Goal: Transaction & Acquisition: Book appointment/travel/reservation

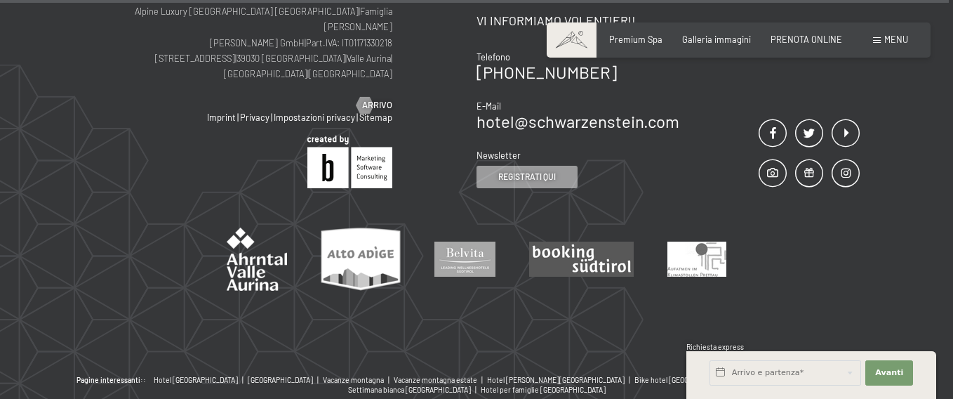
scroll to position [4985, 0]
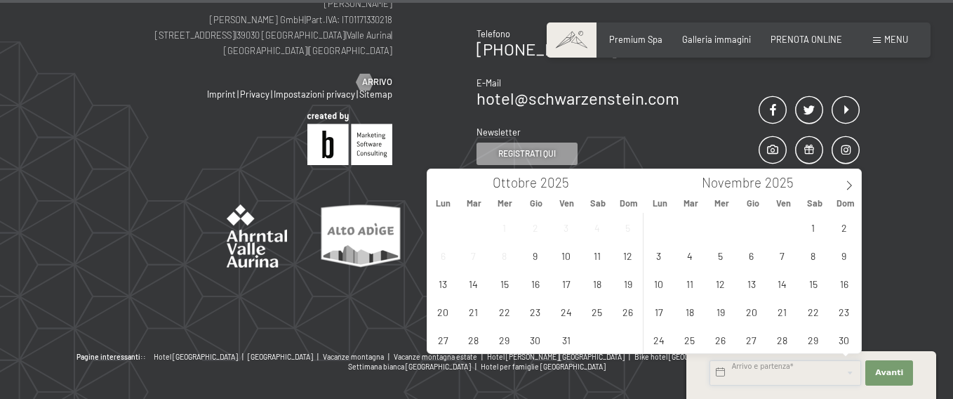
click at [762, 376] on input "text" at bounding box center [786, 372] width 152 height 25
click at [843, 334] on span "30" at bounding box center [844, 339] width 27 height 27
type input "Dom. 30/11/2025"
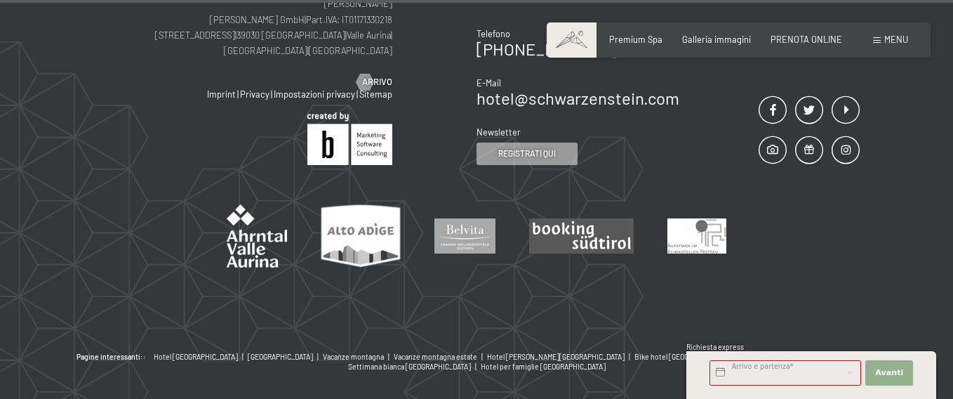
click at [887, 369] on span "Avanti" at bounding box center [889, 372] width 28 height 11
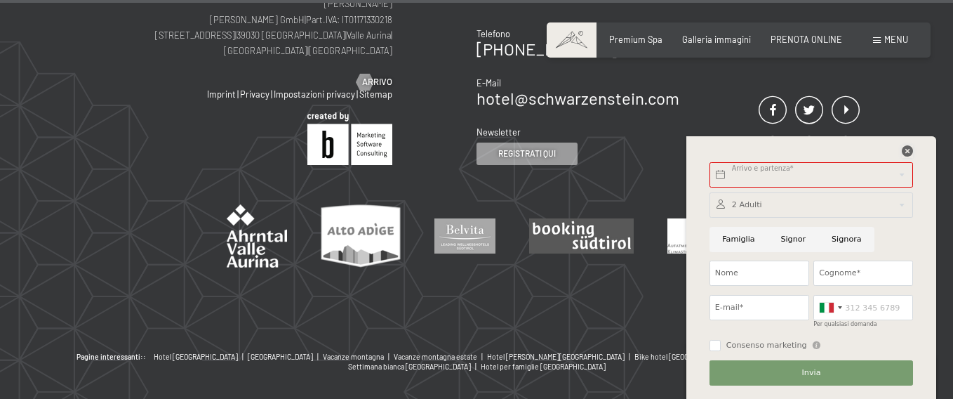
click at [908, 147] on icon at bounding box center [907, 150] width 11 height 11
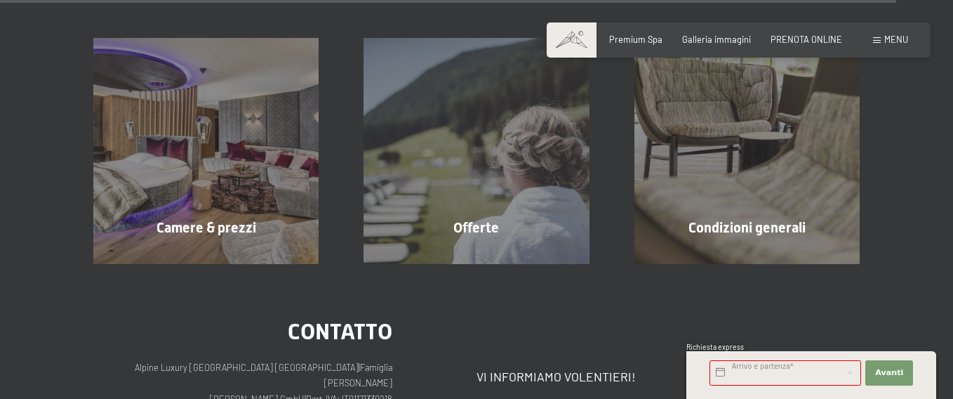
scroll to position [4564, 0]
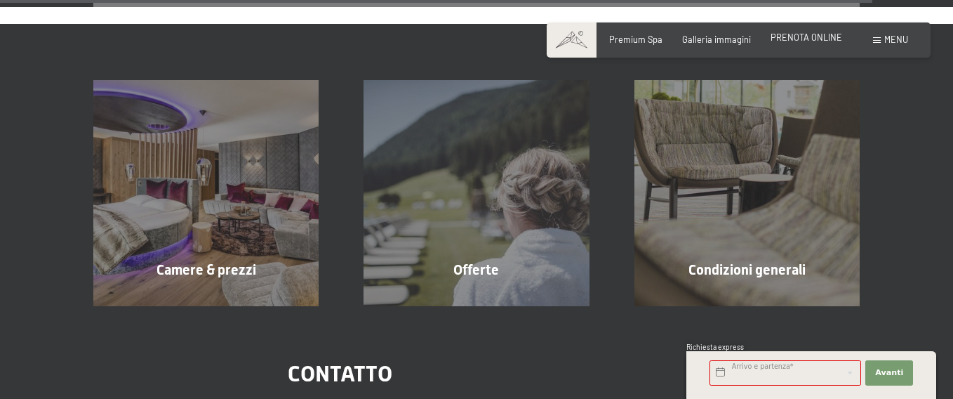
click at [808, 39] on span "PRENOTA ONLINE" at bounding box center [807, 37] width 72 height 11
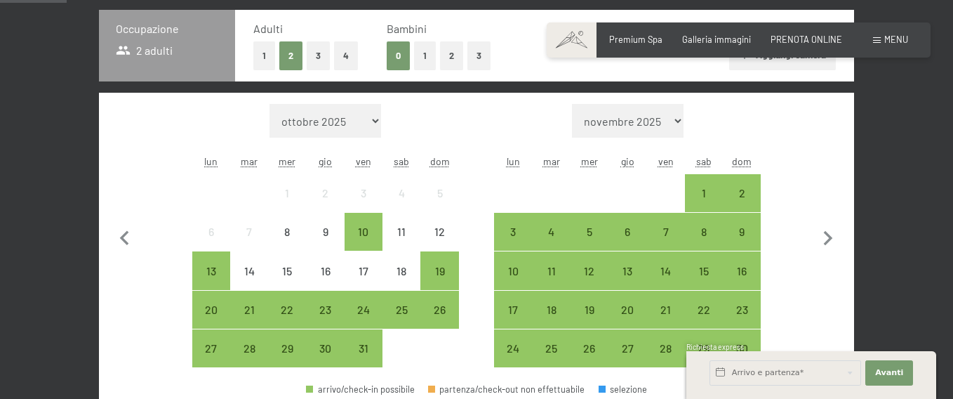
scroll to position [351, 0]
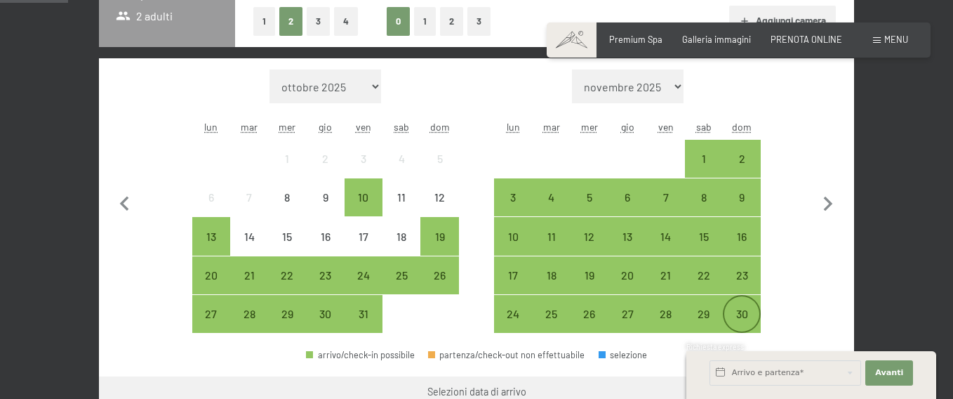
click at [739, 315] on div "30" at bounding box center [742, 325] width 35 height 35
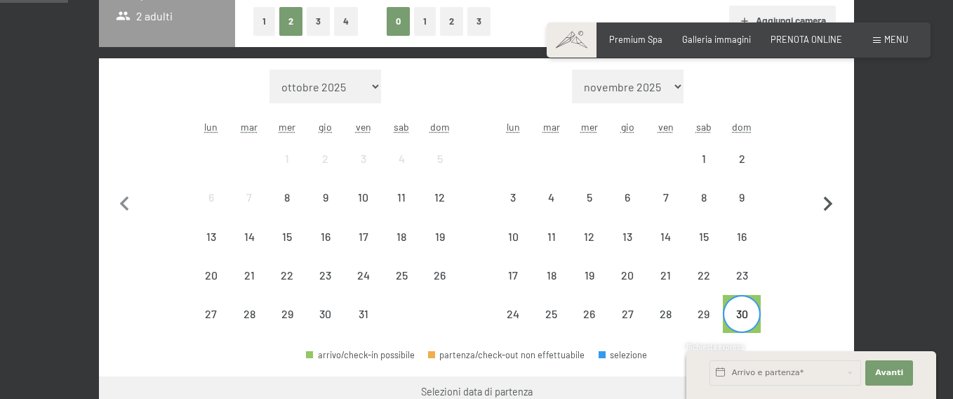
click at [826, 198] on icon "button" at bounding box center [828, 204] width 9 height 15
select select "[DATE]"
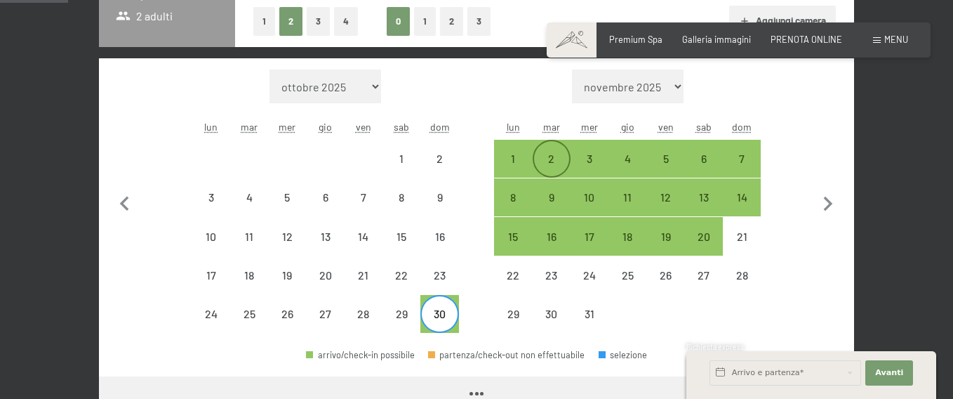
select select "[DATE]"
click at [553, 157] on div "2" at bounding box center [551, 170] width 35 height 35
select select "[DATE]"
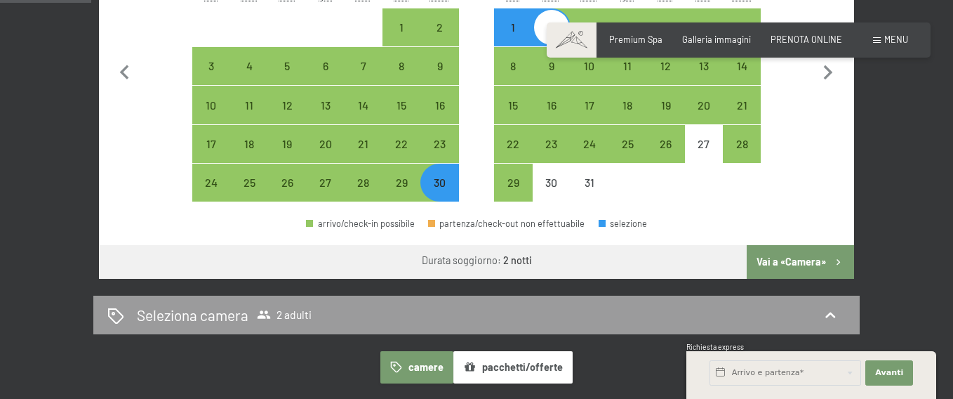
scroll to position [491, 0]
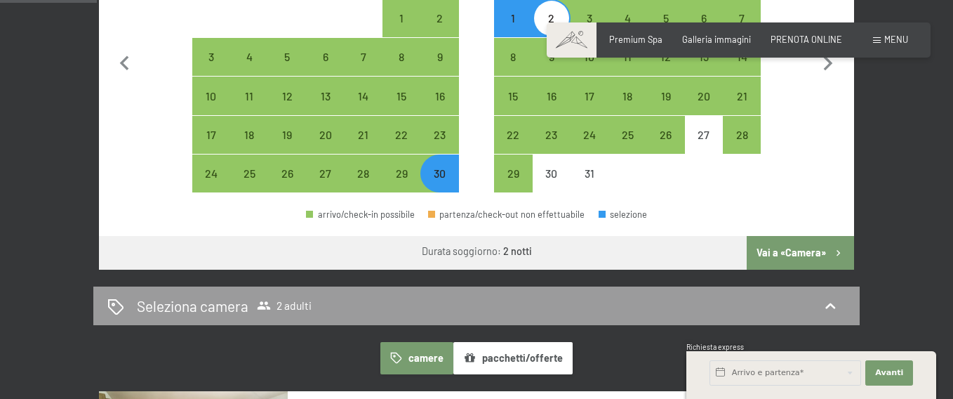
click at [792, 253] on button "Vai a «Camera»" at bounding box center [800, 253] width 107 height 34
select select "[DATE]"
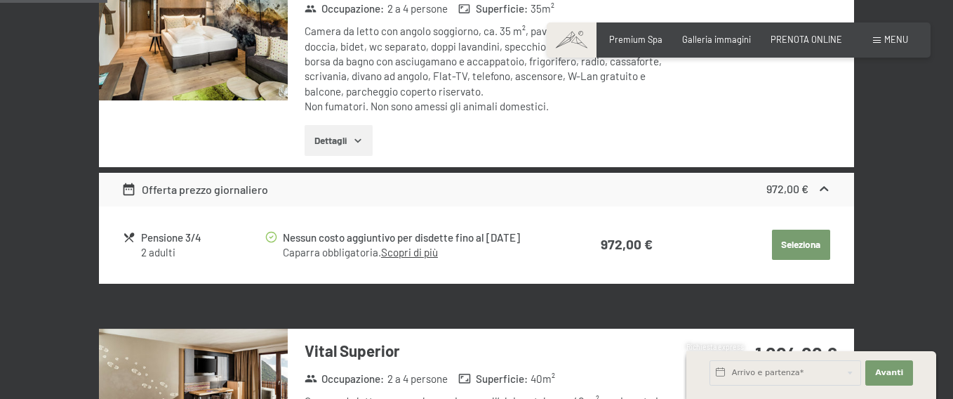
scroll to position [527, 0]
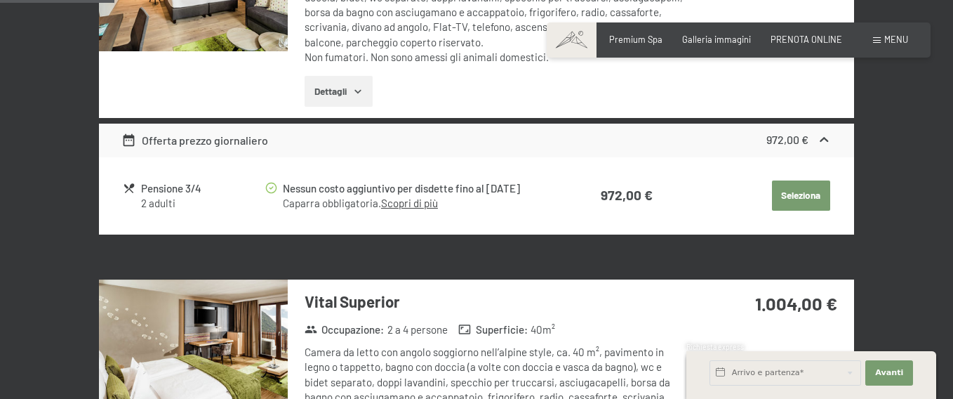
click at [823, 202] on button "Seleziona" at bounding box center [801, 195] width 58 height 31
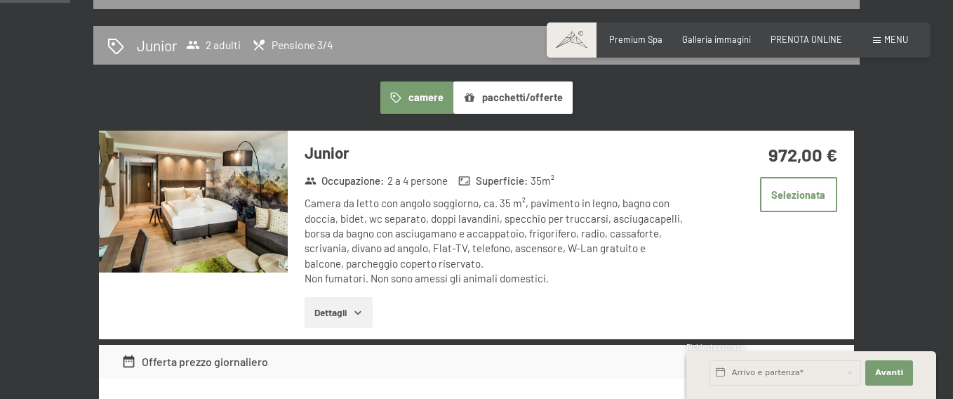
scroll to position [277, 0]
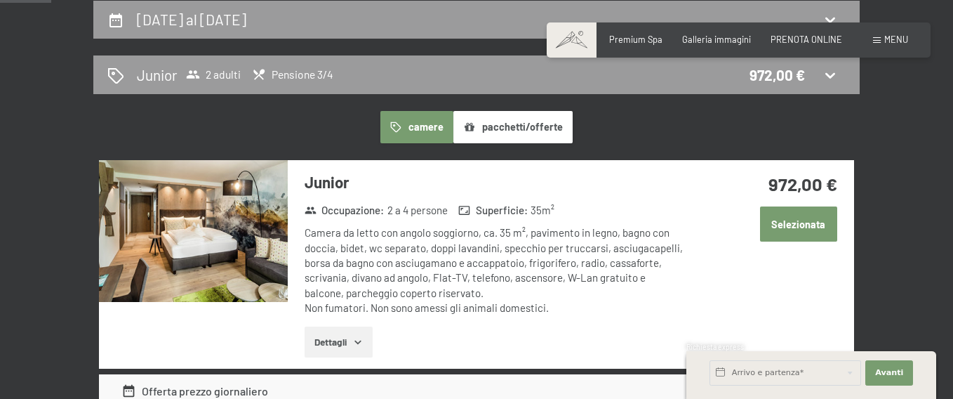
click at [793, 227] on button "Selezionata" at bounding box center [798, 223] width 77 height 35
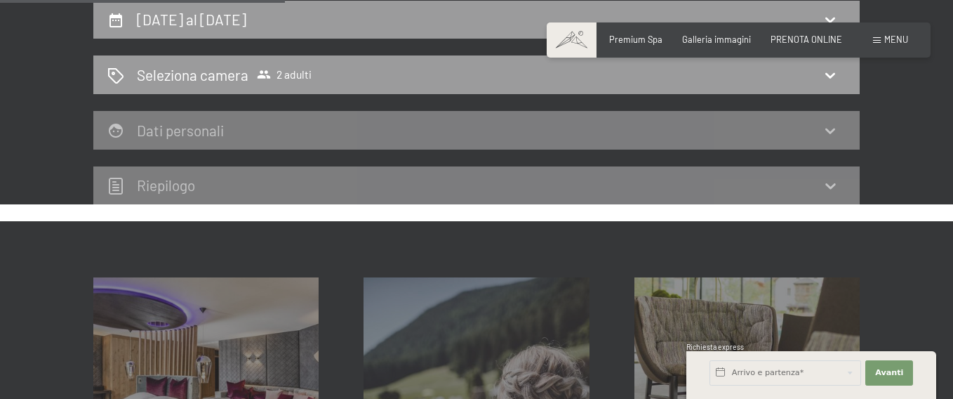
click at [913, 113] on div "30 novembre al 2 dicembre 2025 Seleziona camera 2 adulti Dati personali Riepilo…" at bounding box center [476, 103] width 953 height 204
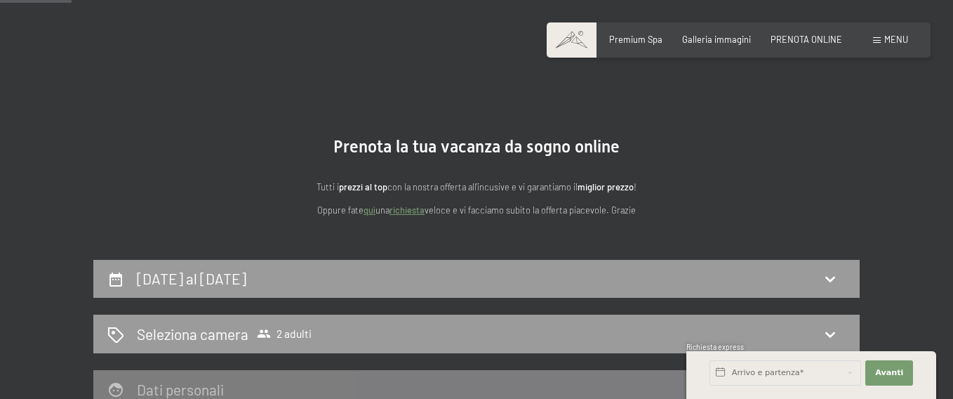
scroll to position [0, 0]
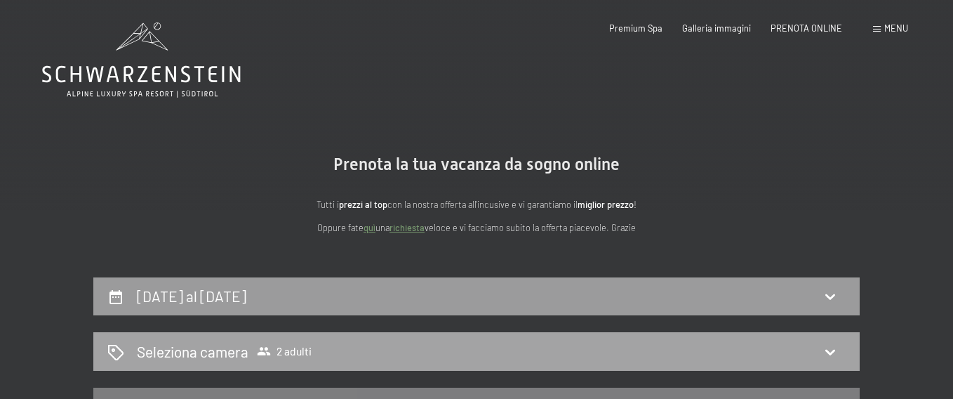
click at [243, 350] on h2 "Seleziona camera" at bounding box center [193, 351] width 112 height 20
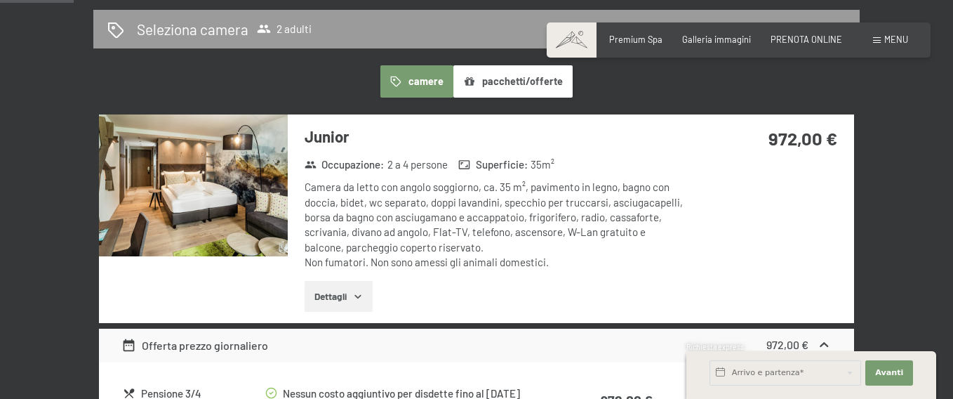
scroll to position [347, 0]
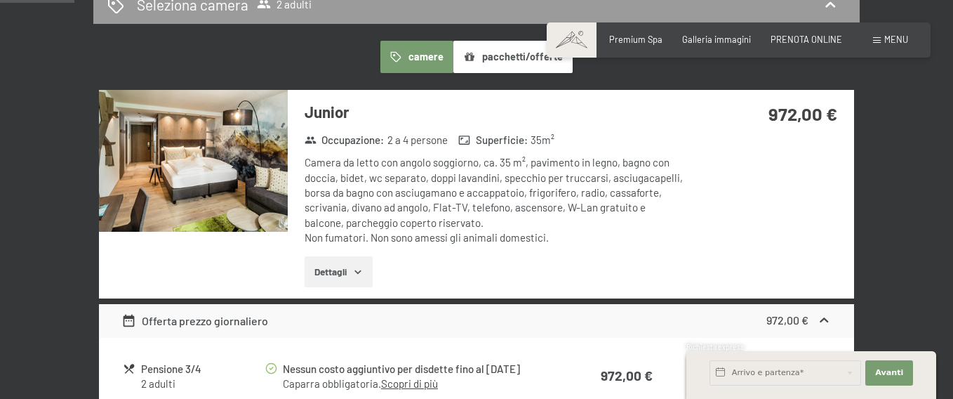
click at [325, 272] on button "Dettagli" at bounding box center [339, 271] width 68 height 31
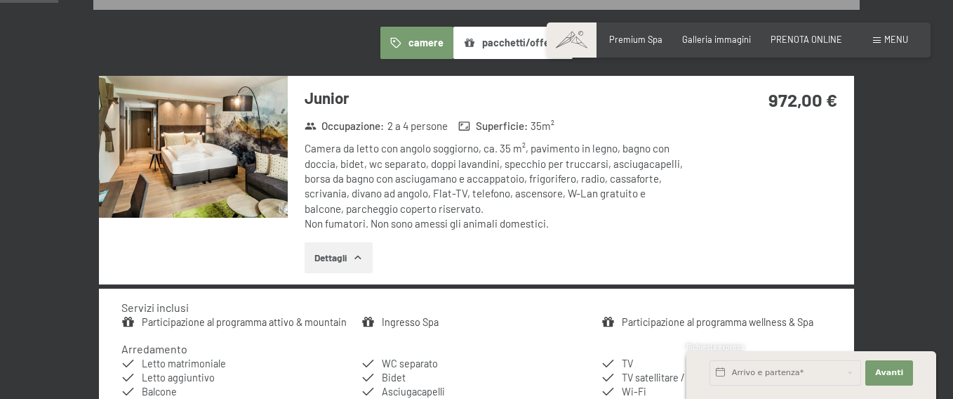
scroll to position [211, 0]
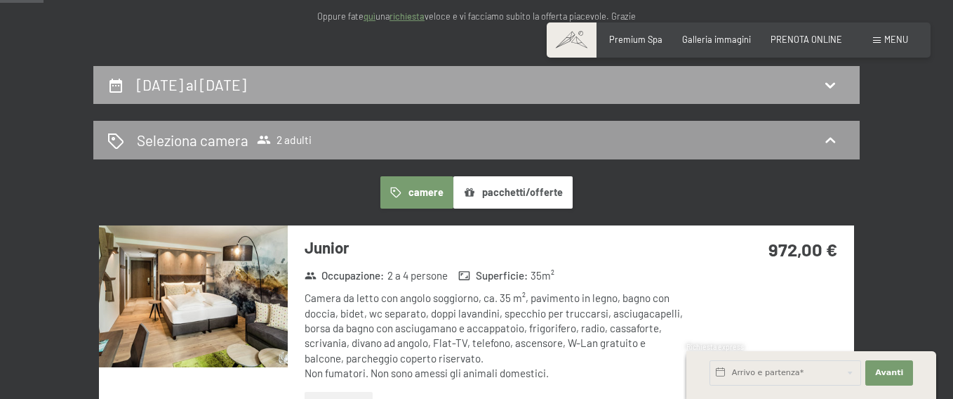
click at [246, 82] on h2 "30 novembre al 2 dicembre 2025" at bounding box center [192, 85] width 110 height 18
select select "[DATE]"
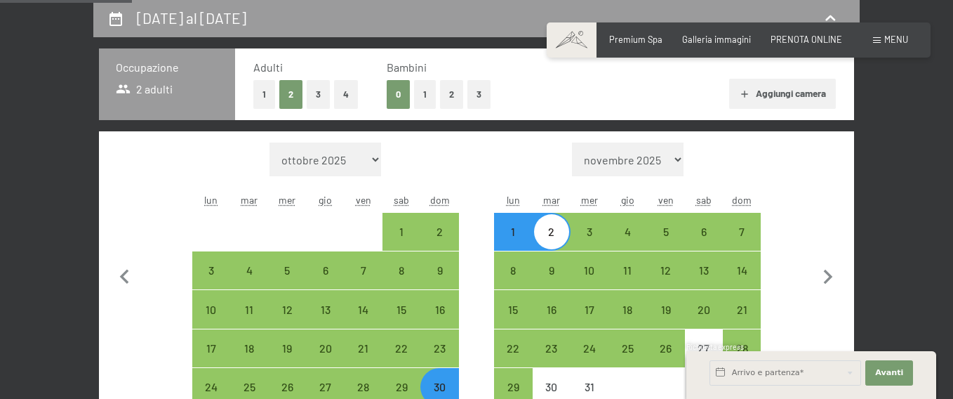
scroll to position [281, 0]
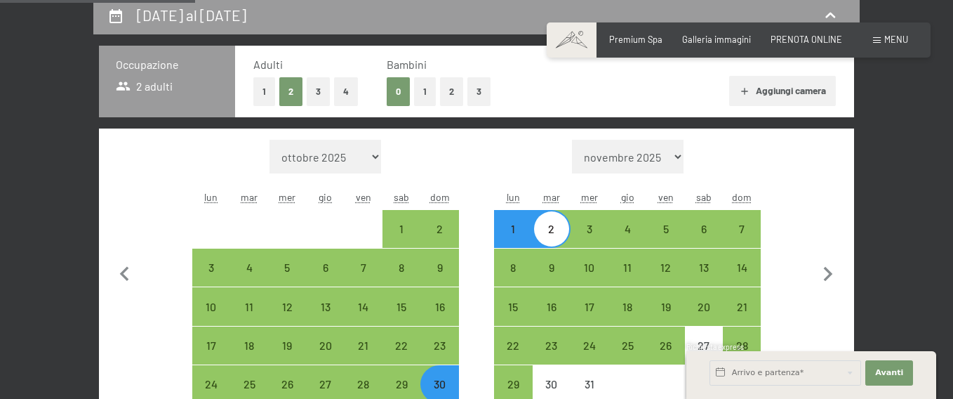
click at [440, 388] on div "30" at bounding box center [439, 395] width 35 height 35
select select "[DATE]"
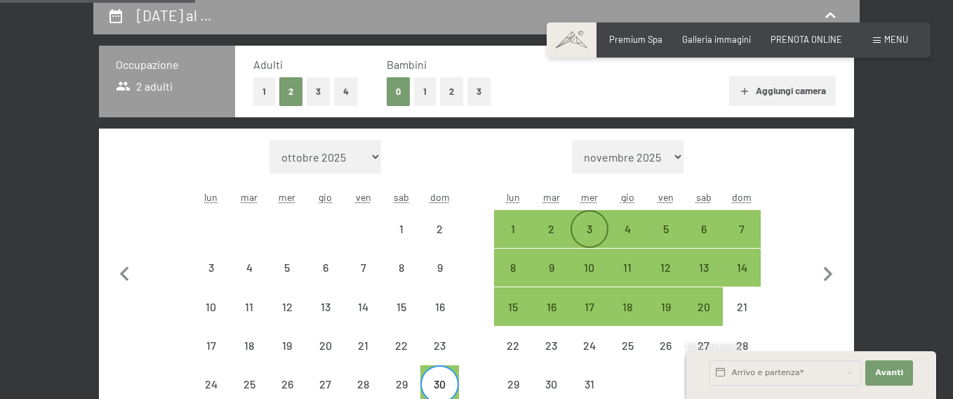
click at [582, 226] on div "3" at bounding box center [589, 240] width 35 height 35
select select "[DATE]"
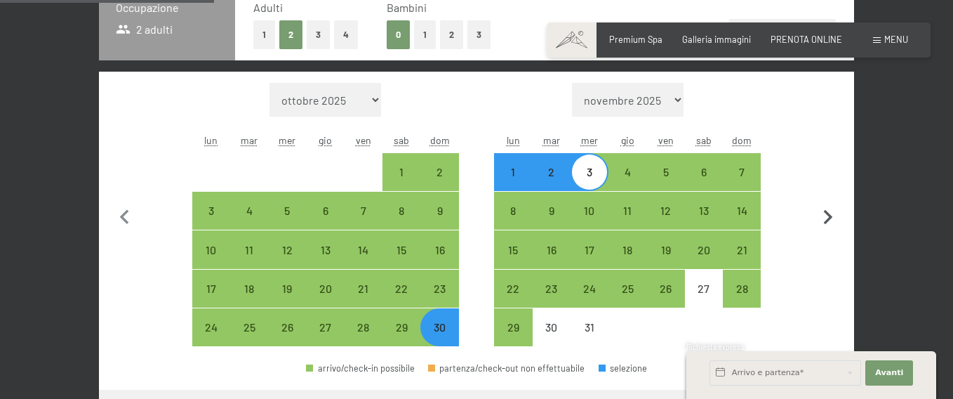
scroll to position [421, 0]
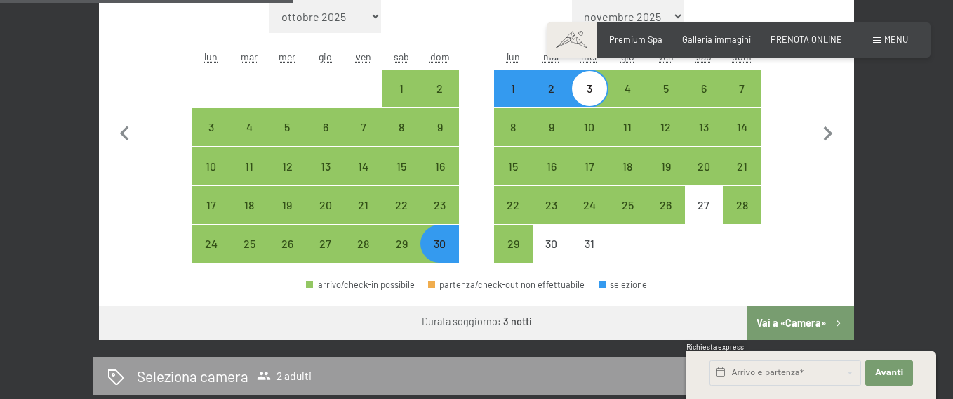
click at [795, 324] on button "Vai a «Camera»" at bounding box center [800, 323] width 107 height 34
select select "[DATE]"
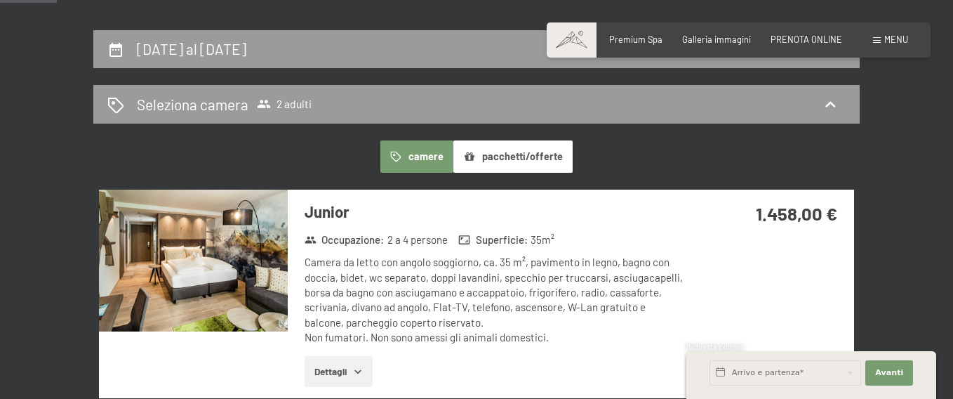
scroll to position [265, 0]
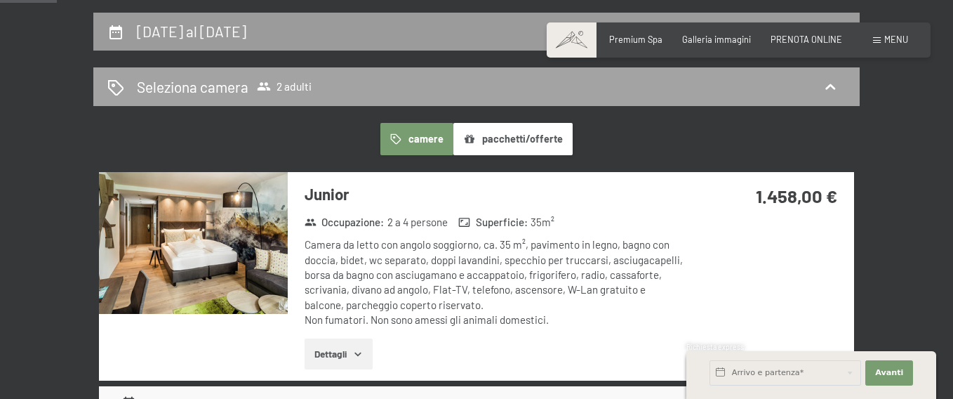
click at [831, 83] on icon at bounding box center [830, 87] width 17 height 17
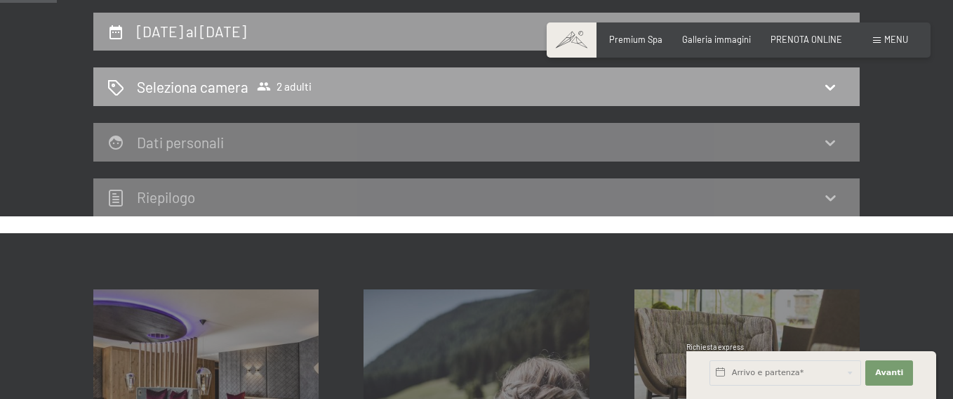
click at [301, 85] on span "2 adulti" at bounding box center [284, 86] width 55 height 14
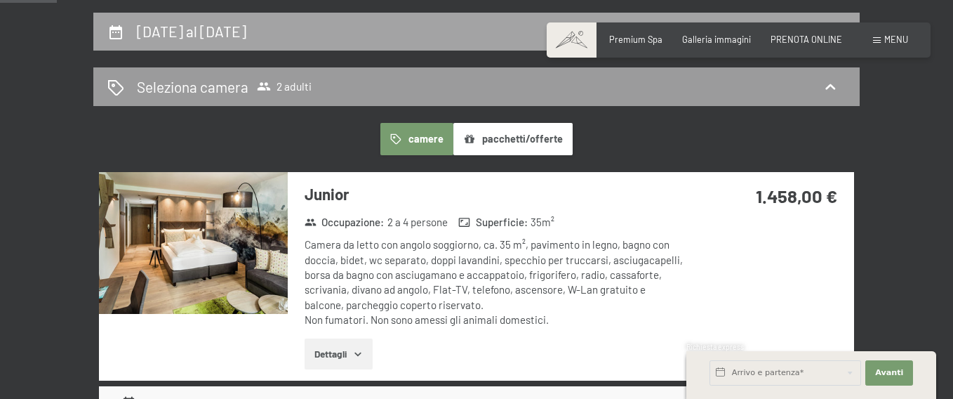
click at [246, 32] on h2 "30 novembre al 3 dicembre 2025" at bounding box center [192, 31] width 110 height 18
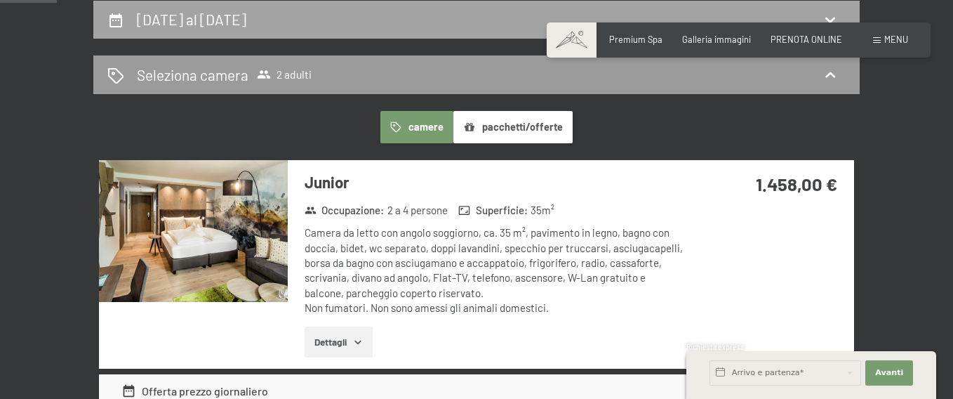
select select "[DATE]"
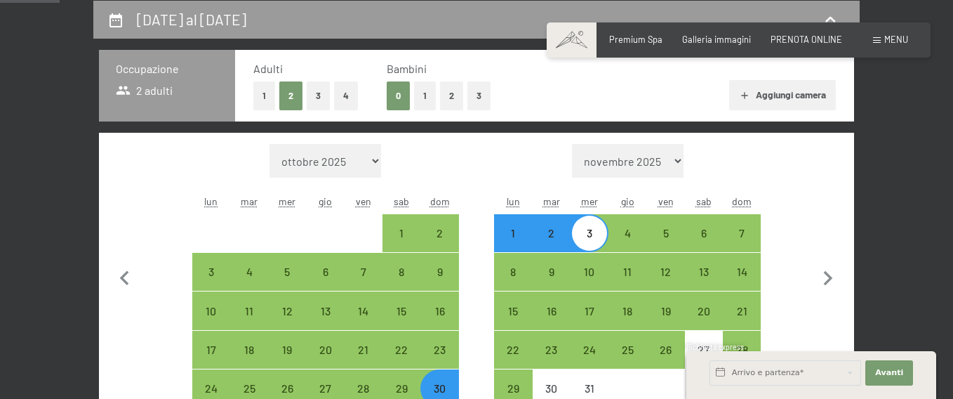
click at [352, 96] on button "4" at bounding box center [346, 95] width 24 height 29
select select "[DATE]"
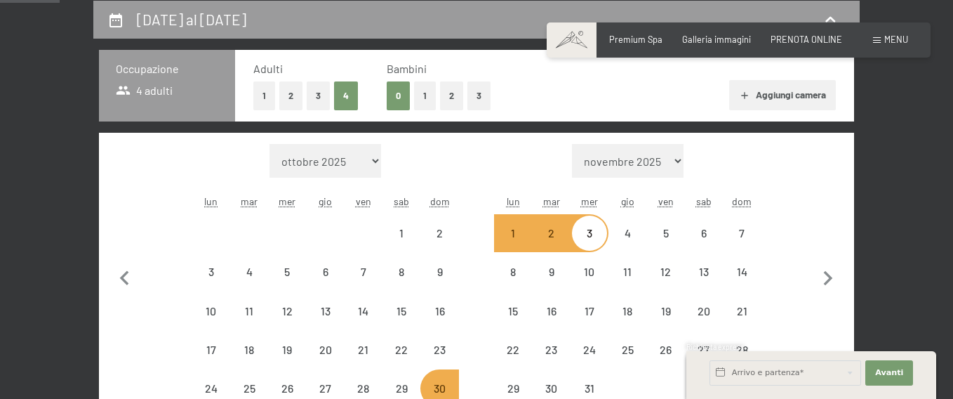
select select "[DATE]"
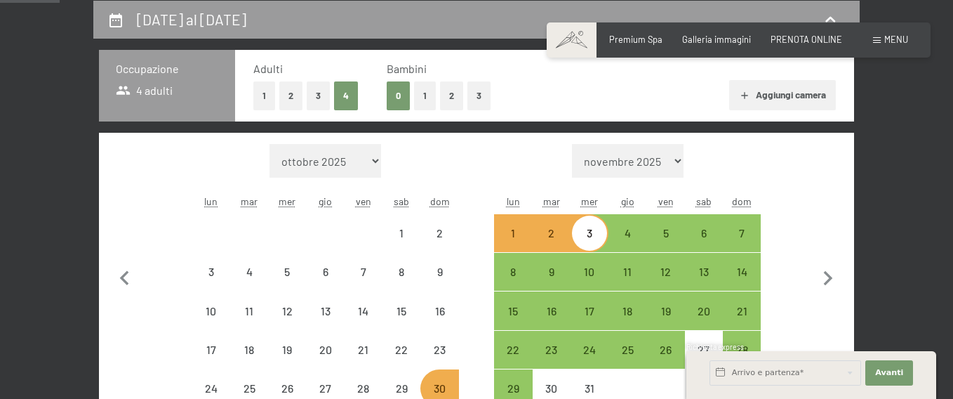
select select "[DATE]"
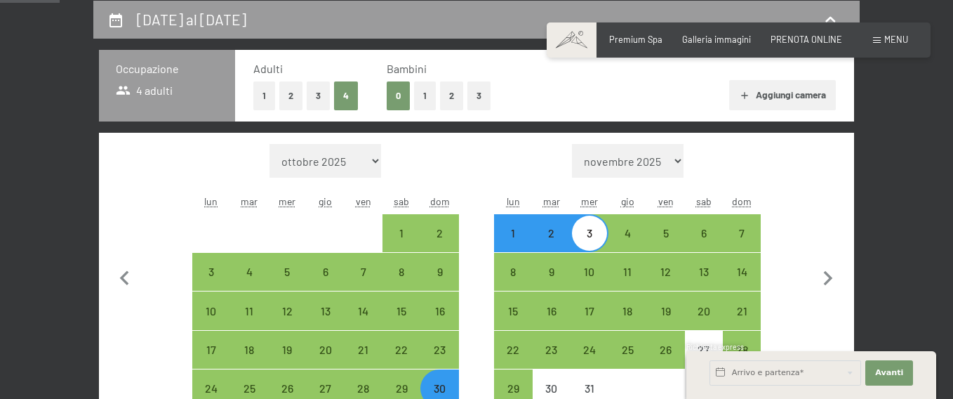
click at [442, 396] on div "30" at bounding box center [439, 400] width 35 height 35
select select "[DATE]"
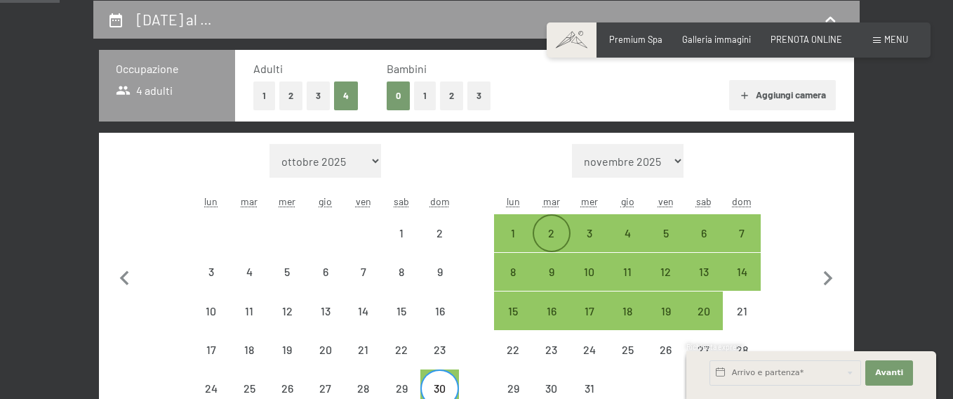
click at [555, 230] on div "2" at bounding box center [551, 244] width 35 height 35
select select "[DATE]"
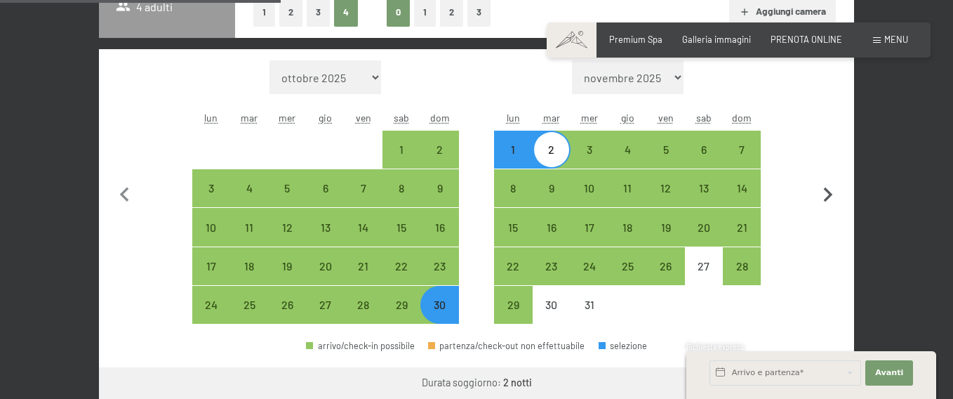
scroll to position [417, 0]
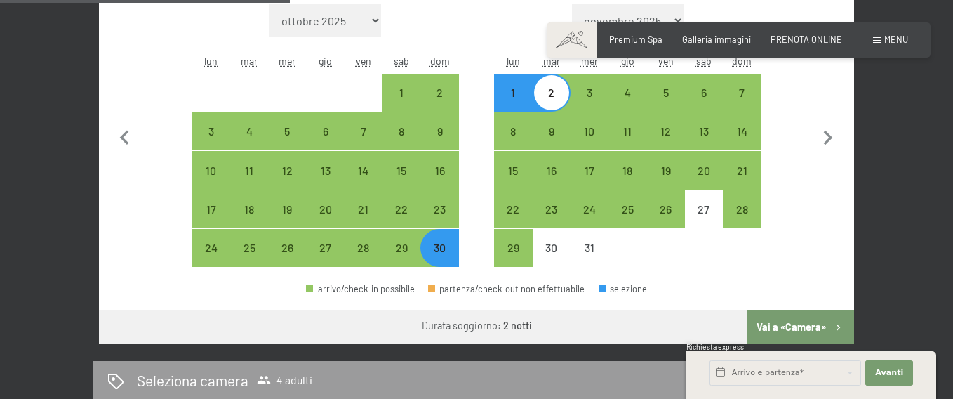
click at [771, 329] on button "Vai a «Camera»" at bounding box center [800, 327] width 107 height 34
select select "[DATE]"
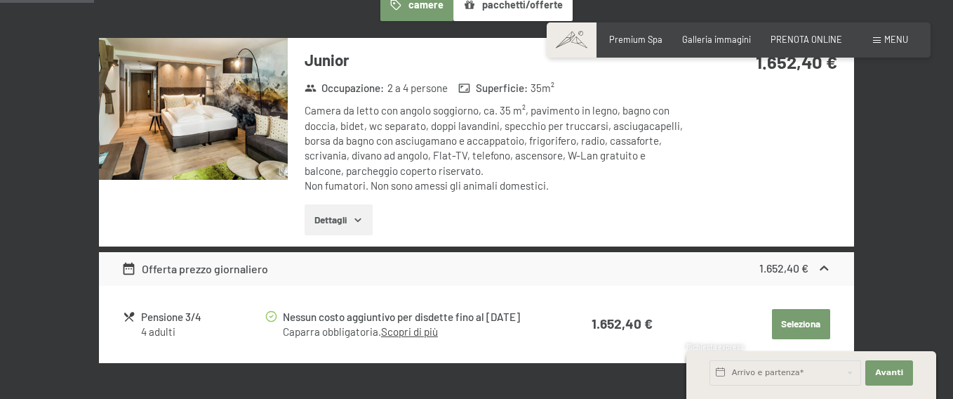
scroll to position [423, 0]
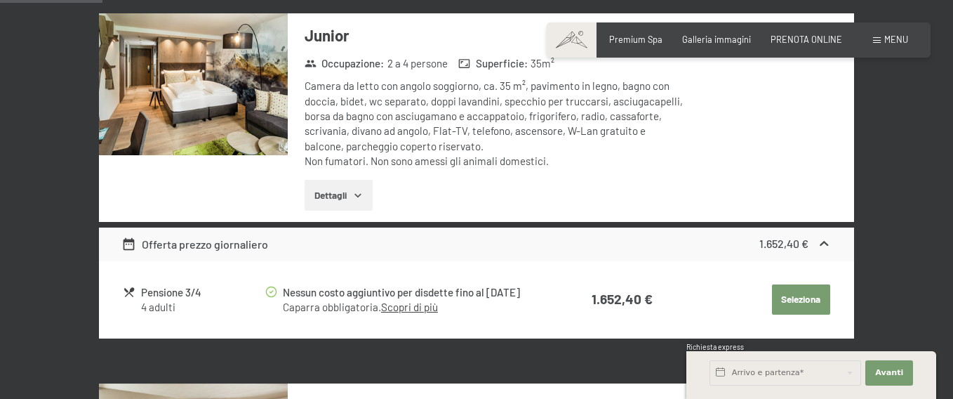
click at [798, 153] on div "Junior Occupazione : 2 a 4 persone Superficie : 35 m² Camera da letto con angol…" at bounding box center [476, 117] width 755 height 209
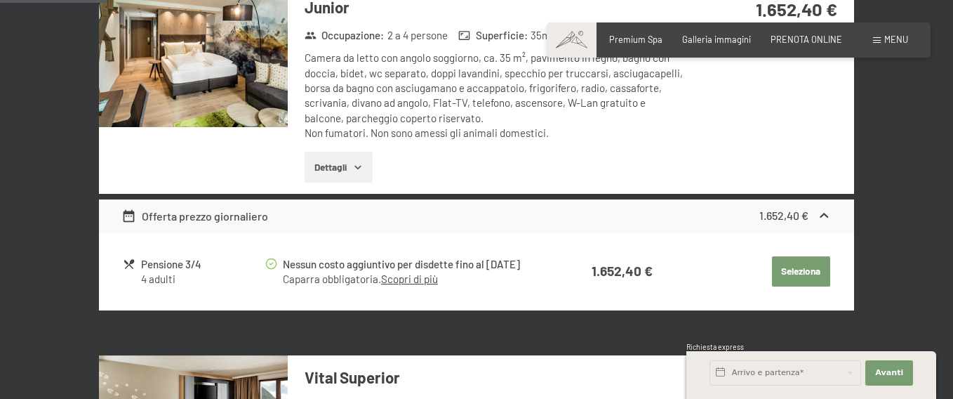
scroll to position [321, 0]
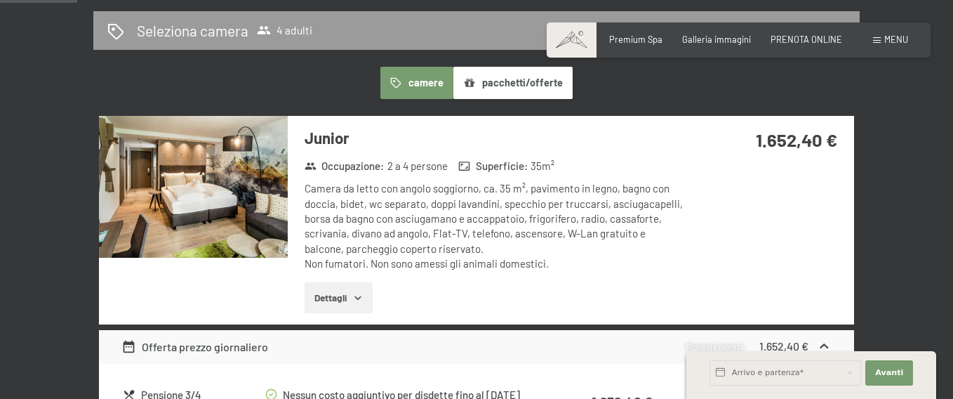
click at [329, 297] on button "Dettagli" at bounding box center [339, 297] width 68 height 31
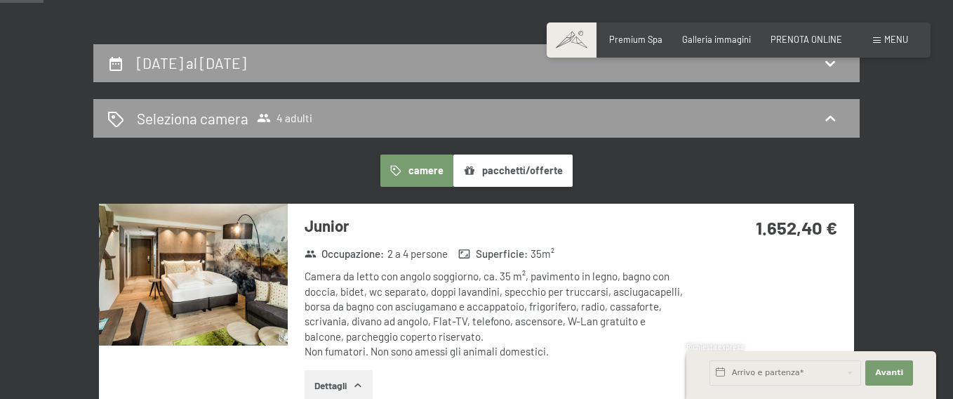
scroll to position [244, 0]
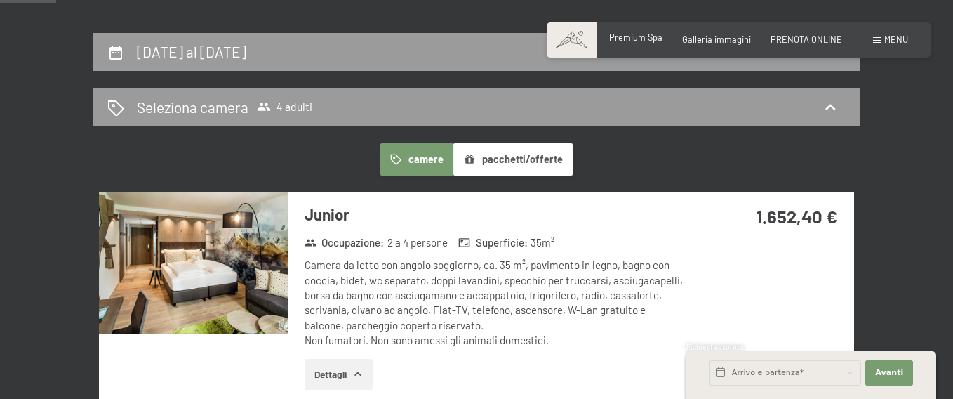
click at [645, 36] on span "Premium Spa" at bounding box center [635, 37] width 53 height 11
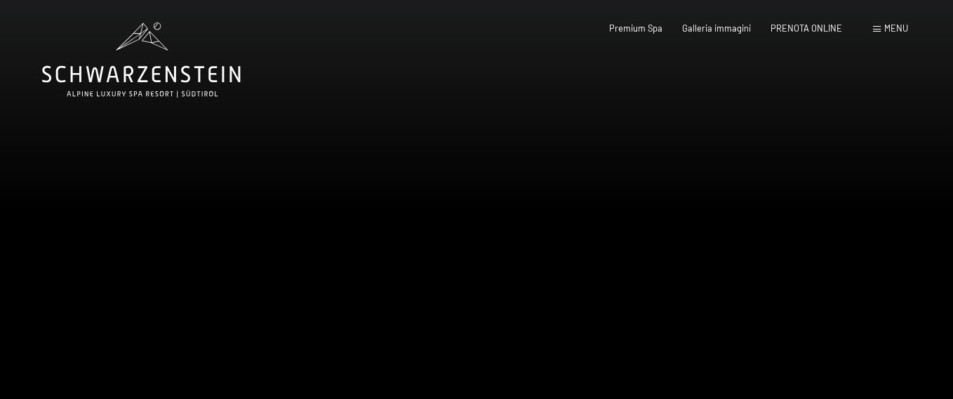
click at [529, 164] on div at bounding box center [715, 228] width 477 height 456
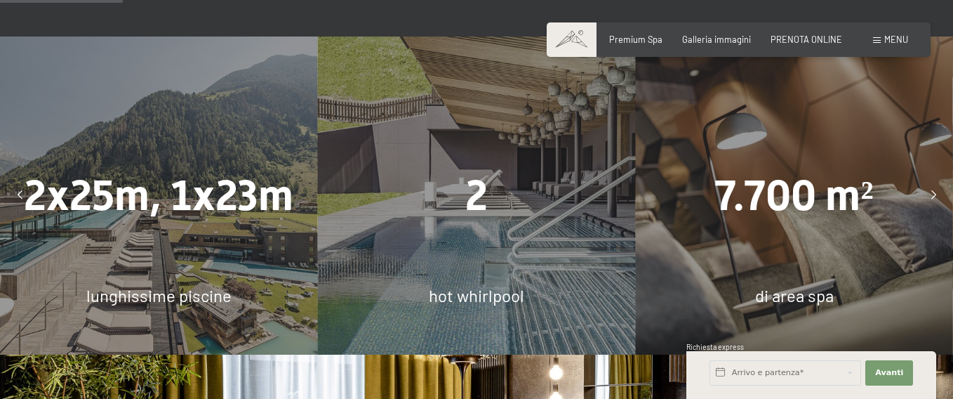
scroll to position [983, 0]
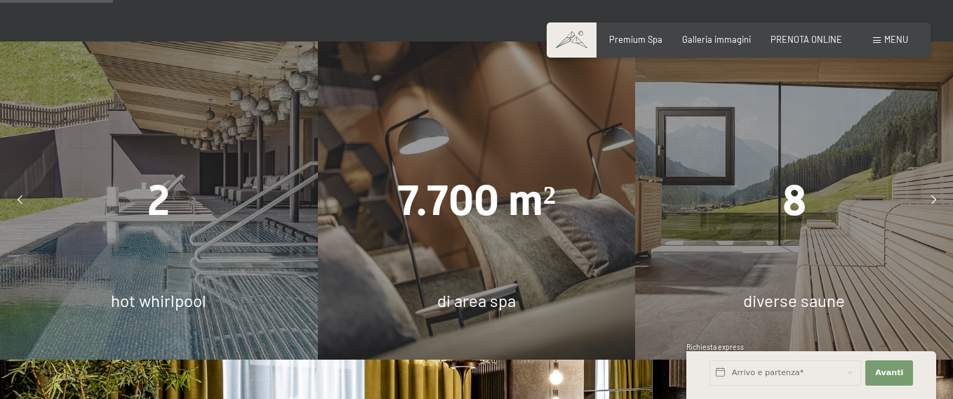
click at [790, 189] on span "8" at bounding box center [795, 200] width 24 height 49
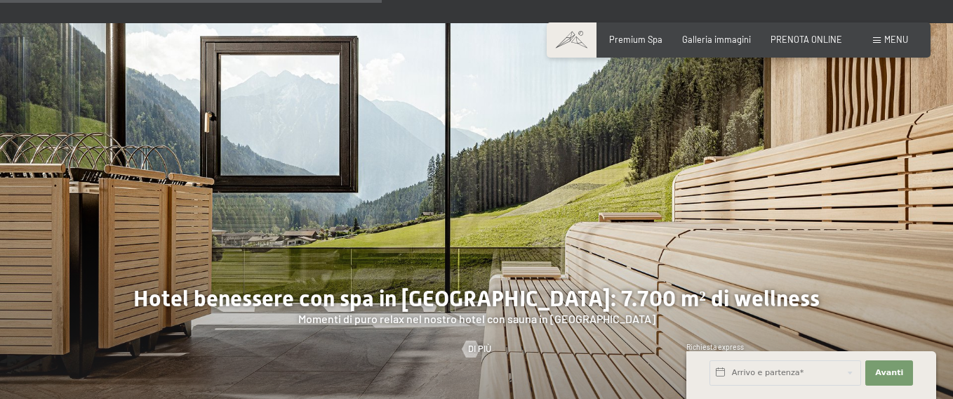
scroll to position [3310, 0]
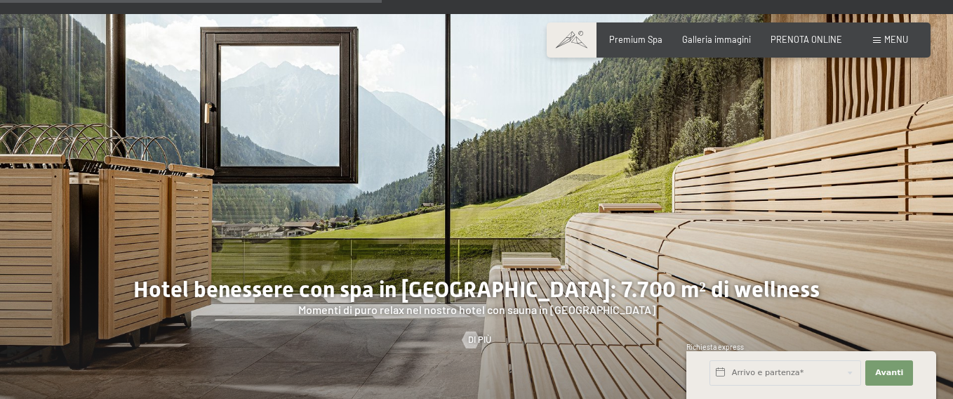
click at [444, 260] on div at bounding box center [476, 213] width 953 height 399
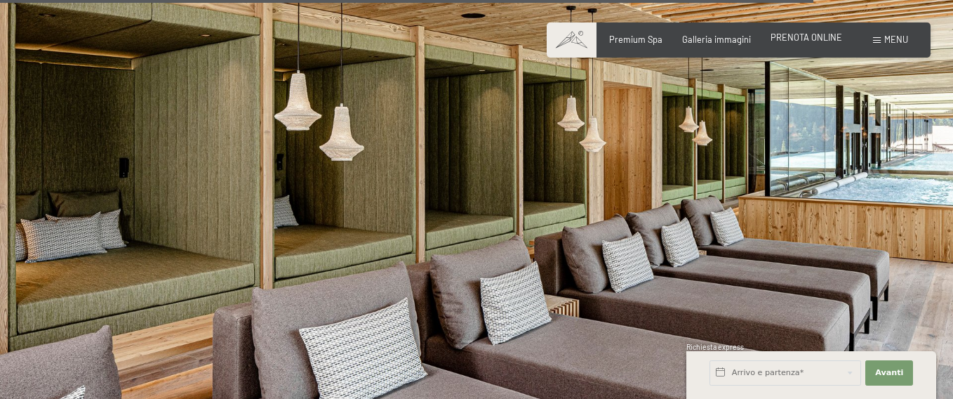
scroll to position [5982, 0]
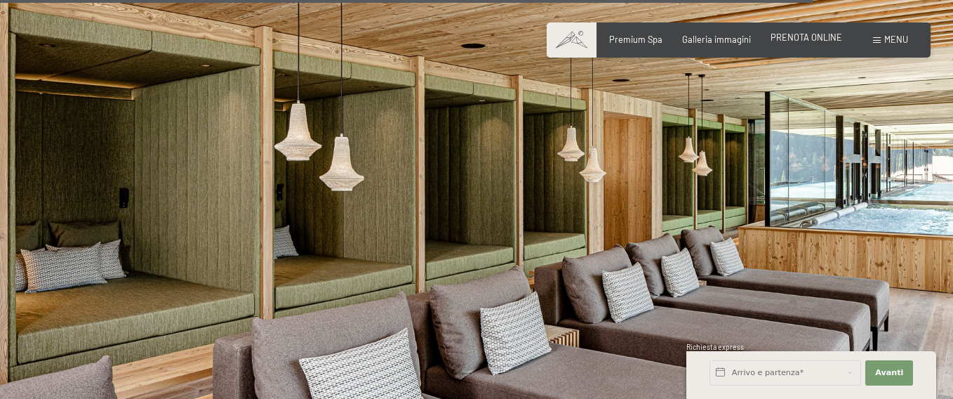
click at [800, 41] on span "PRENOTA ONLINE" at bounding box center [807, 37] width 72 height 11
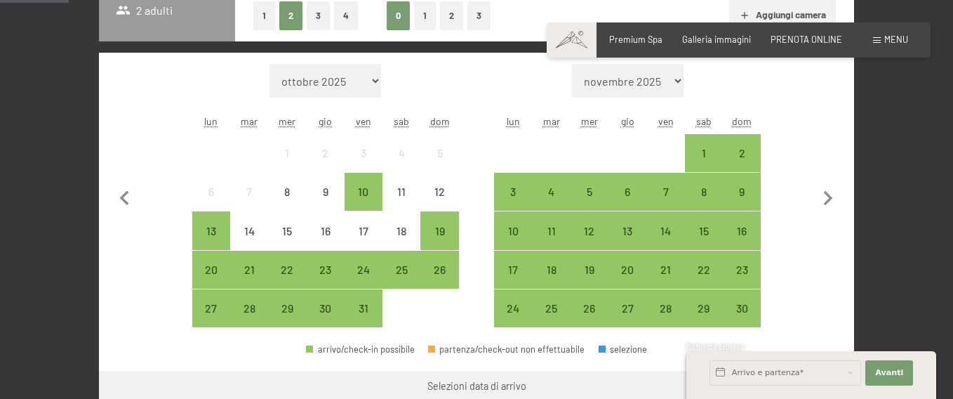
scroll to position [385, 0]
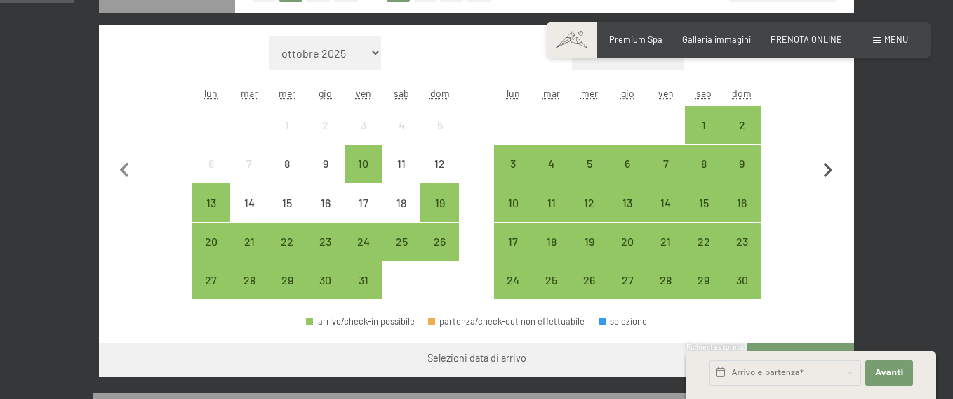
click at [827, 166] on icon "button" at bounding box center [828, 170] width 9 height 15
select select "[DATE]"
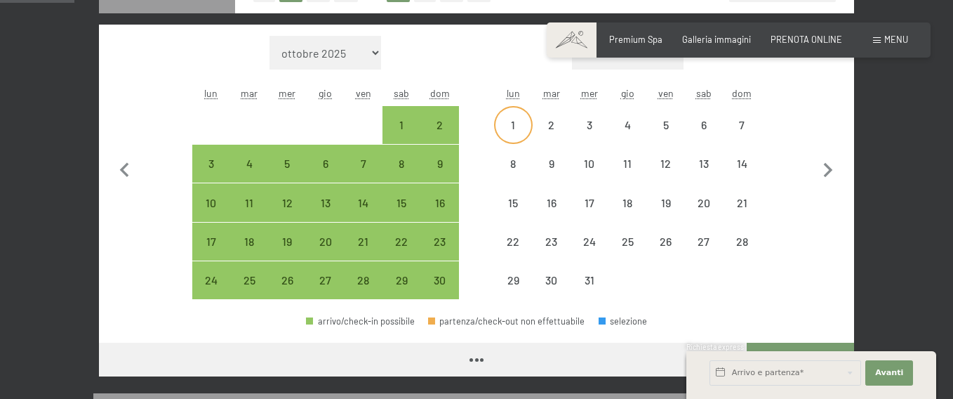
select select "[DATE]"
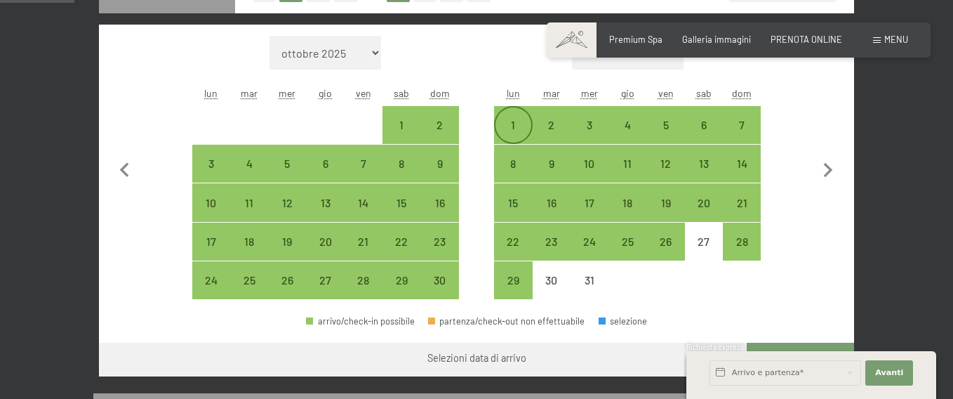
click at [519, 123] on div "1" at bounding box center [513, 136] width 35 height 35
select select "[DATE]"
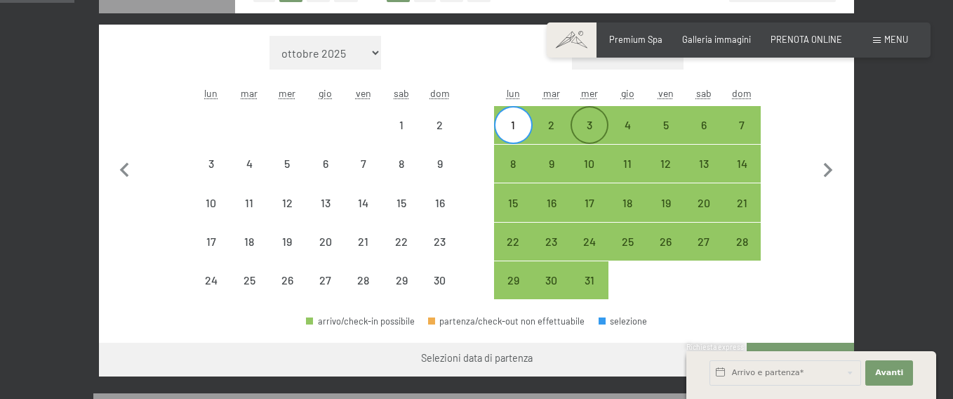
click at [585, 122] on div "3" at bounding box center [589, 136] width 35 height 35
select select "[DATE]"
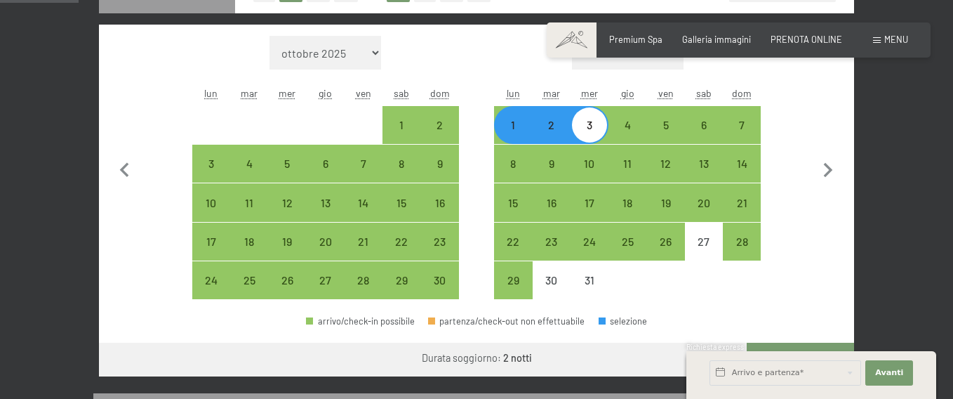
scroll to position [455, 0]
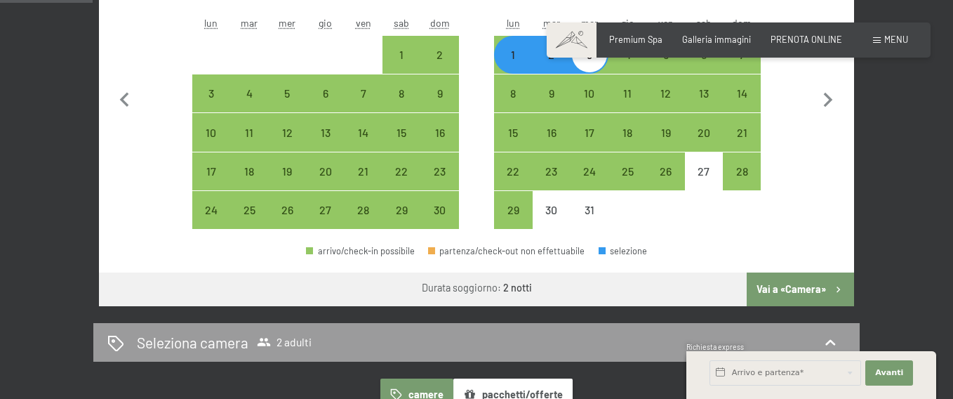
click at [795, 286] on button "Vai a «Camera»" at bounding box center [800, 289] width 107 height 34
select select "[DATE]"
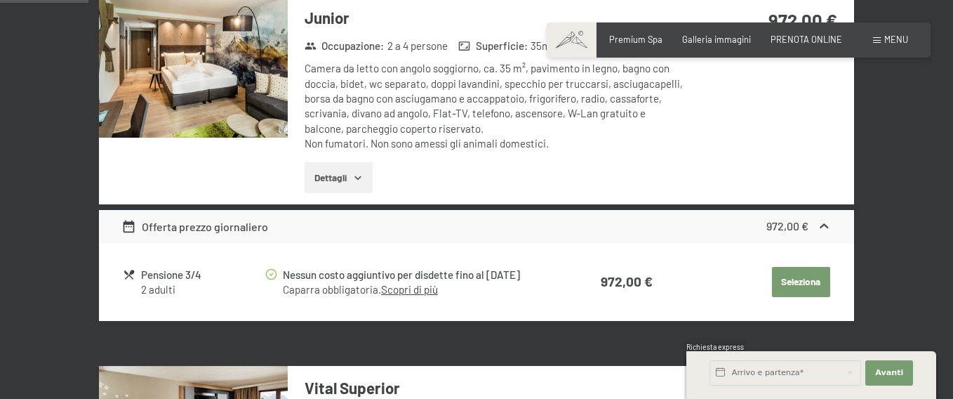
scroll to position [392, 0]
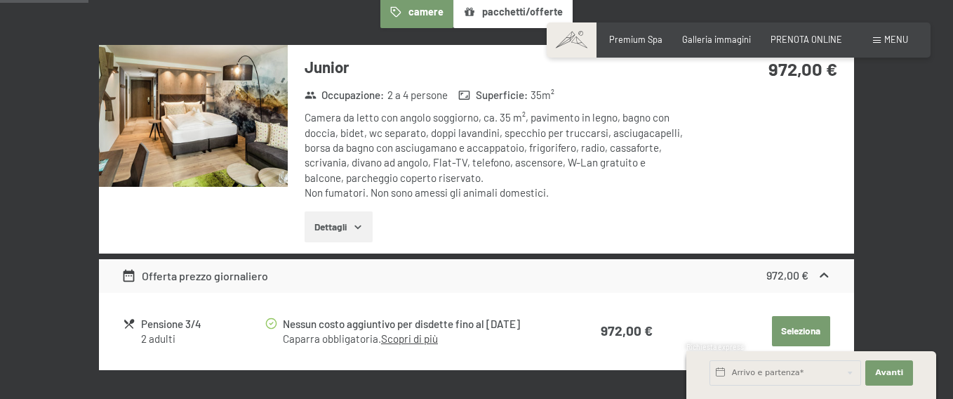
click at [204, 147] on img at bounding box center [193, 116] width 189 height 142
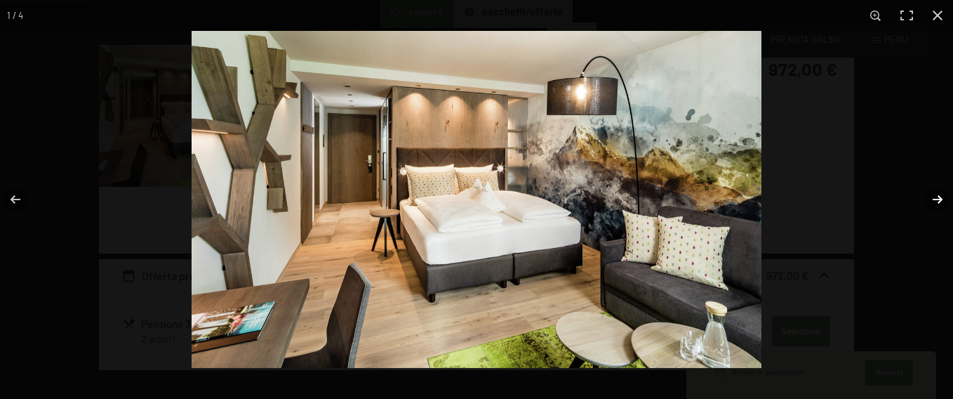
click at [944, 199] on button "button" at bounding box center [928, 199] width 49 height 70
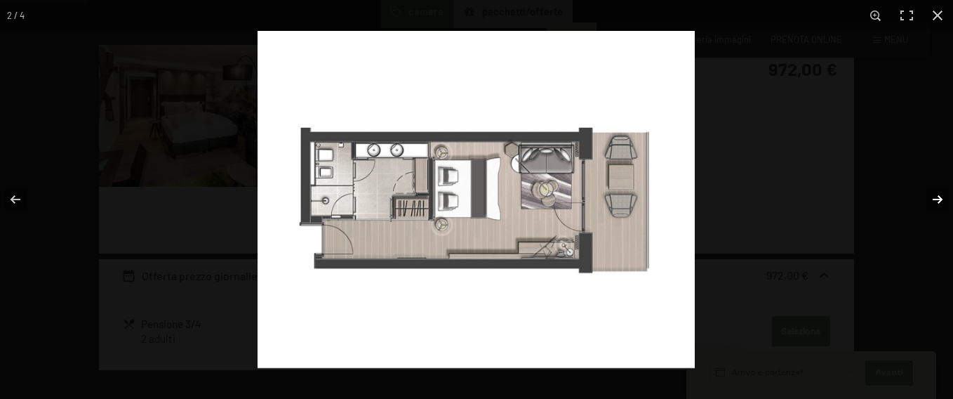
click at [939, 199] on button "button" at bounding box center [928, 199] width 49 height 70
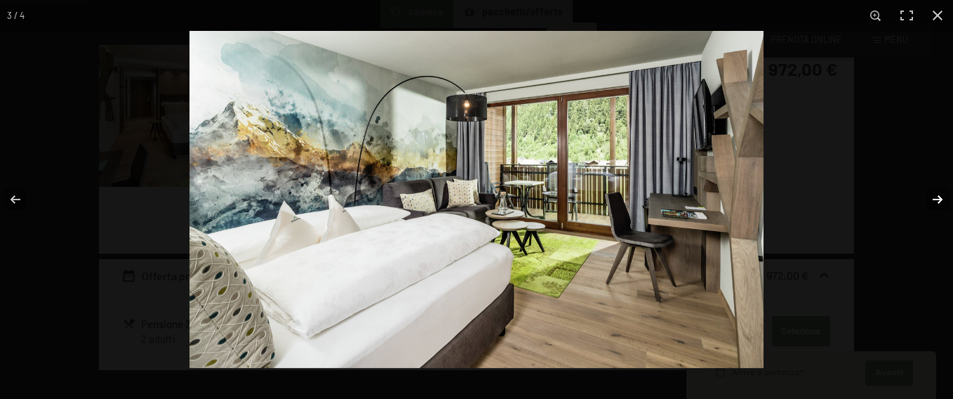
click at [939, 199] on button "button" at bounding box center [928, 199] width 49 height 70
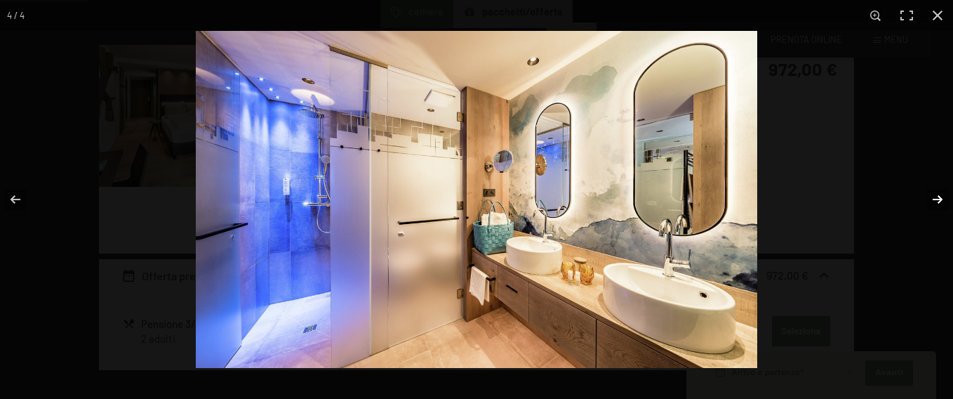
click at [939, 199] on button "button" at bounding box center [928, 199] width 49 height 70
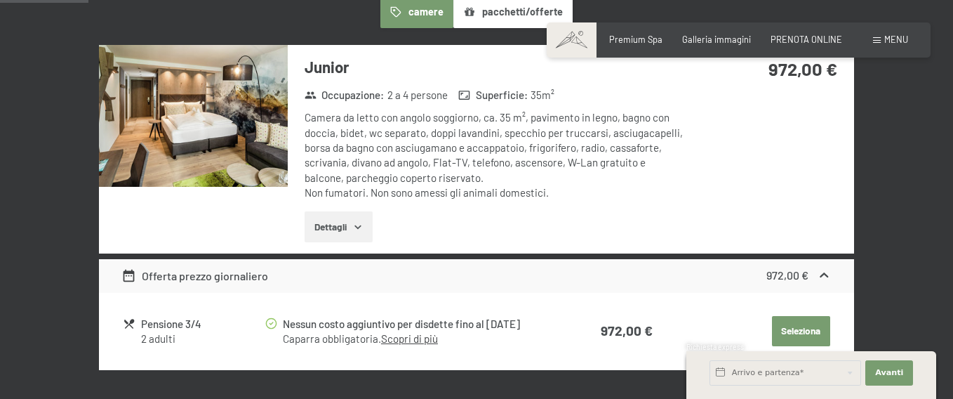
click at [0, 0] on button "button" at bounding box center [0, 0] width 0 height 0
